Goal: Book appointment/travel/reservation

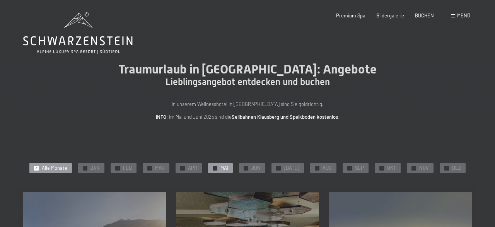
click at [226, 168] on span "MAI" at bounding box center [224, 168] width 8 height 7
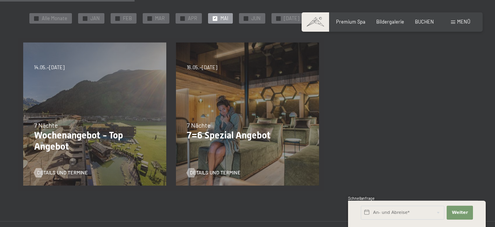
scroll to position [153, 0]
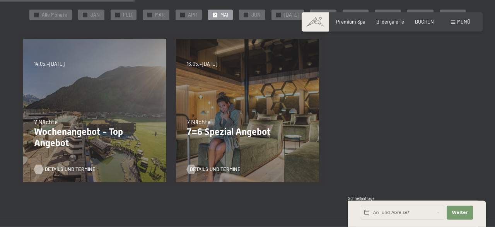
click at [57, 169] on span "Details und Termine" at bounding box center [70, 169] width 51 height 7
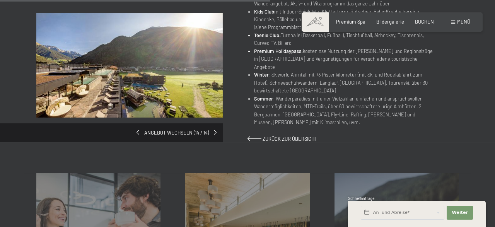
scroll to position [443, 0]
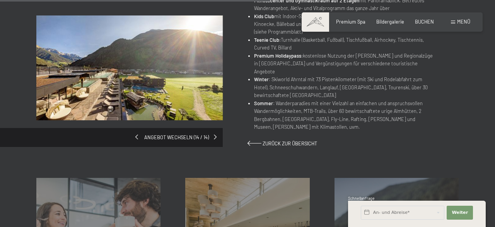
click at [139, 132] on div "Angebot wechseln (14 / 14)" at bounding box center [141, 80] width 211 height 130
click at [217, 131] on div "Angebot wechseln (14 / 14)" at bounding box center [141, 80] width 211 height 130
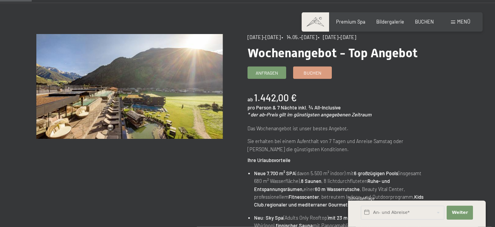
scroll to position [39, 0]
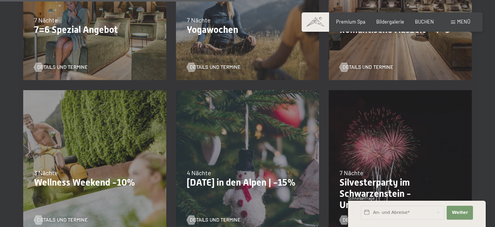
scroll to position [558, 0]
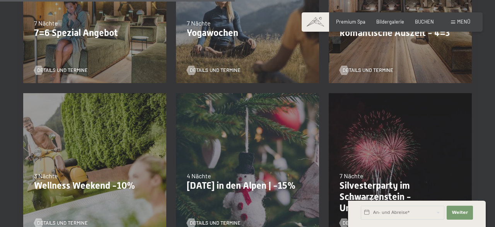
click at [99, 33] on p "7=6 Spezial Angebot" at bounding box center [94, 32] width 121 height 11
click at [82, 36] on p "7=6 Spezial Angebot" at bounding box center [94, 32] width 121 height 11
click at [78, 69] on span "Details und Termine" at bounding box center [70, 70] width 51 height 7
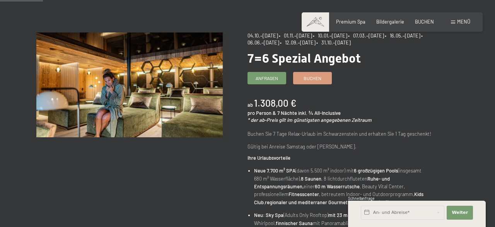
scroll to position [80, 0]
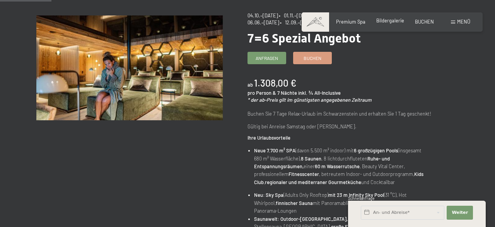
click at [396, 22] on span "Bildergalerie" at bounding box center [390, 20] width 28 height 6
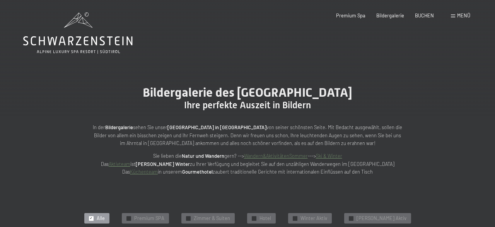
click at [149, 170] on link "Küchenteam" at bounding box center [144, 172] width 28 height 6
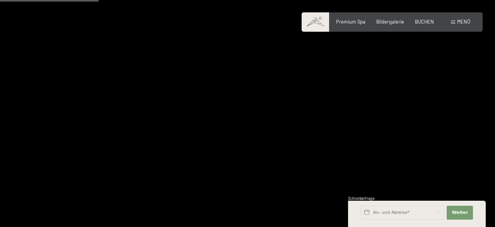
scroll to position [458, 0]
